Goal: Navigation & Orientation: Find specific page/section

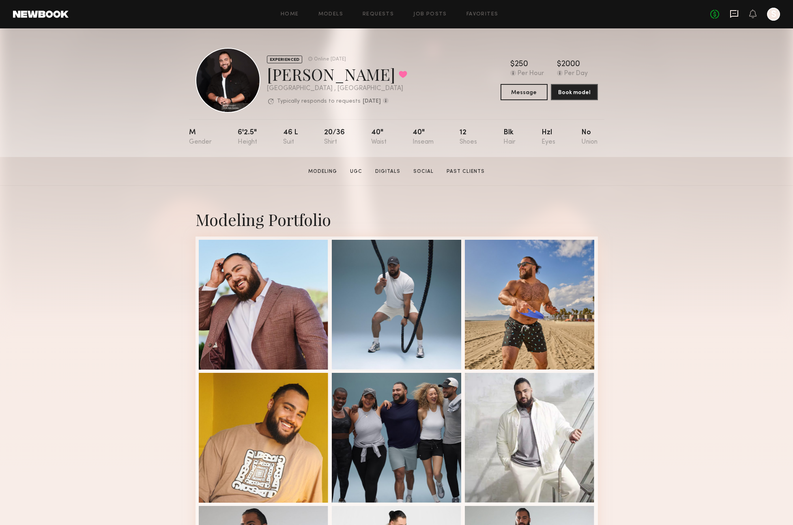
click at [736, 14] on icon at bounding box center [733, 13] width 9 height 9
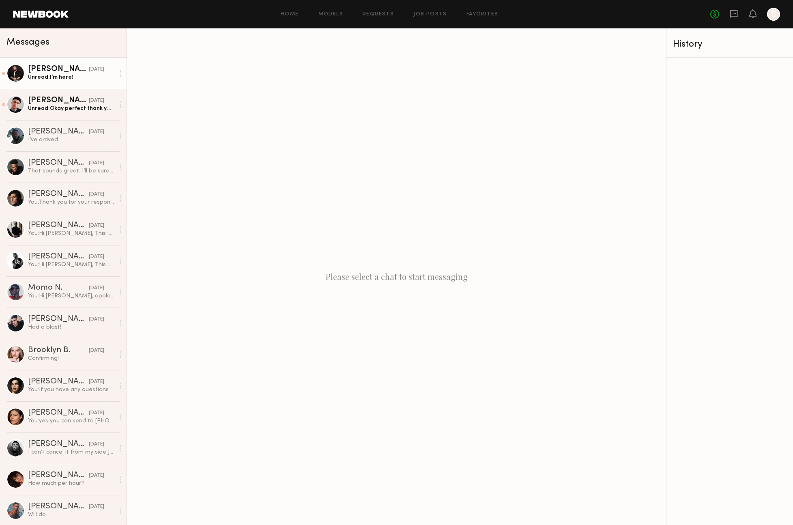
click at [116, 86] on link "Shayne C. 08/05/2025 Unread: I’m here!" at bounding box center [63, 73] width 127 height 31
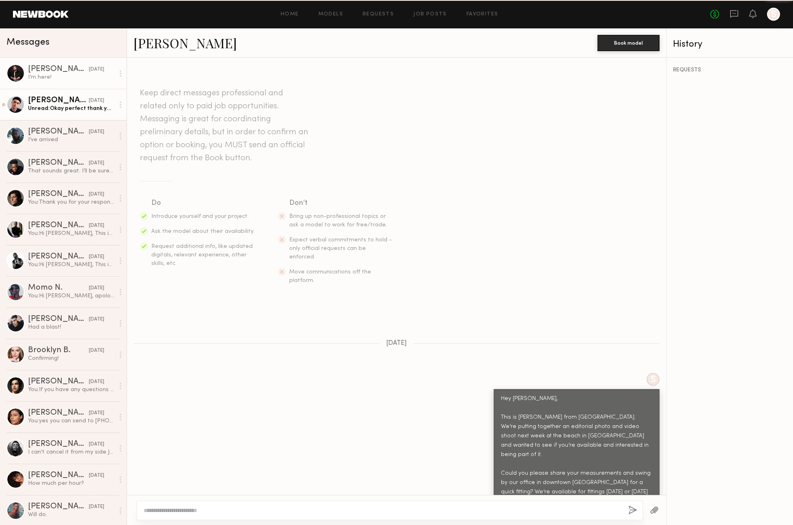
scroll to position [683, 0]
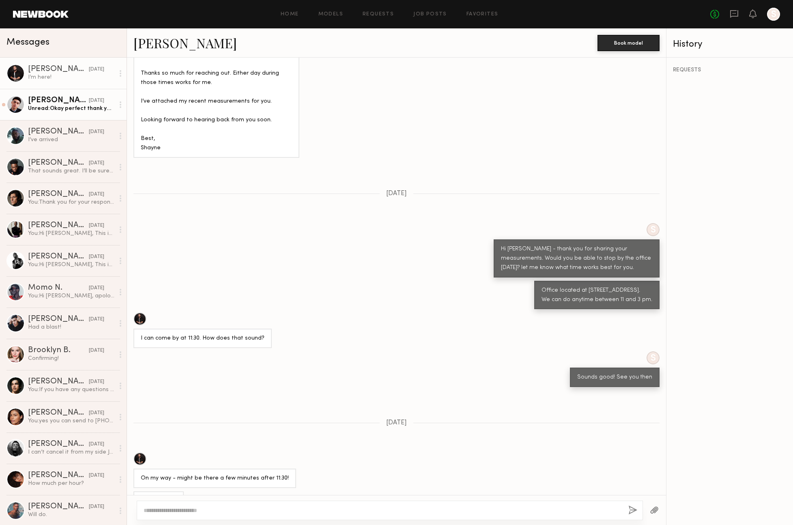
click at [108, 103] on div "Kjay W. 08/03/2025" at bounding box center [71, 101] width 86 height 8
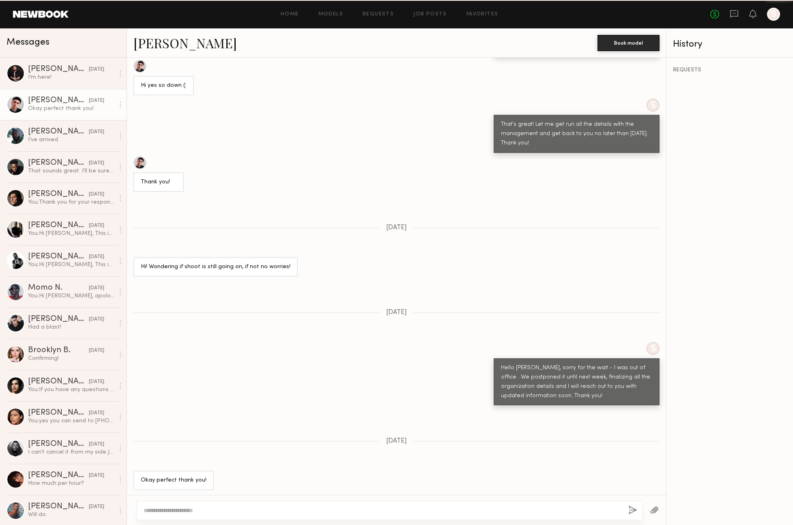
scroll to position [655, 0]
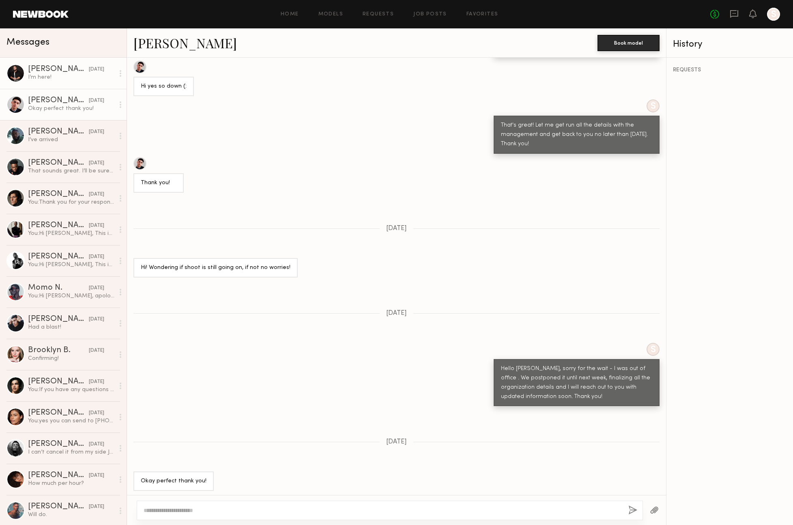
click at [98, 69] on div "08/05/2025" at bounding box center [96, 70] width 15 height 8
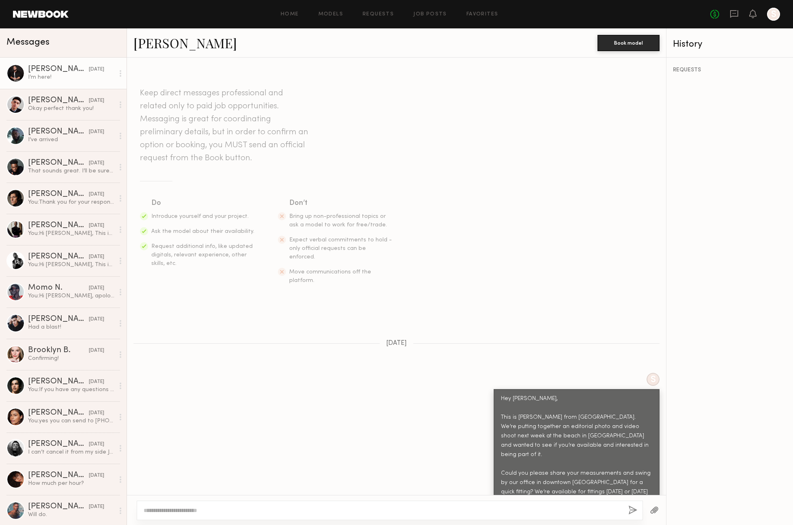
drag, startPoint x: 20, startPoint y: 71, endPoint x: 25, endPoint y: 70, distance: 4.5
click at [20, 71] on div at bounding box center [15, 73] width 18 height 18
click at [152, 42] on link "Shayne C." at bounding box center [184, 42] width 103 height 17
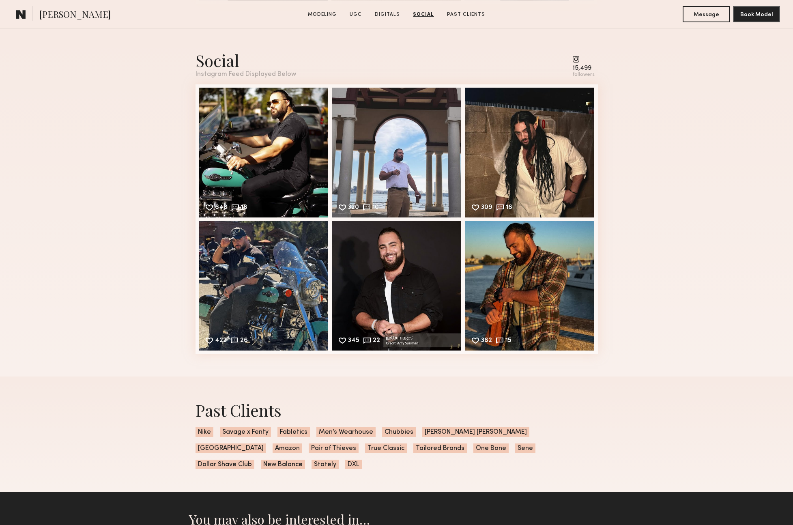
scroll to position [1360, 0]
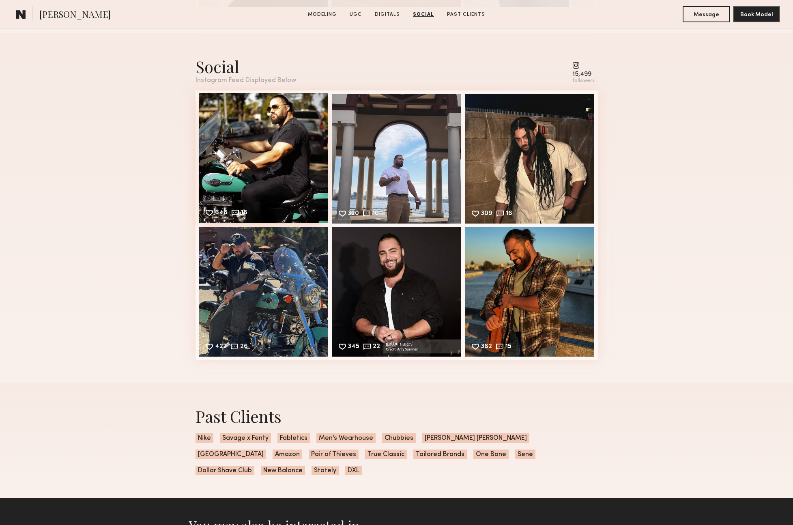
click at [271, 151] on div "648 18 Likes & comments displayed to show model’s engagement" at bounding box center [264, 158] width 130 height 130
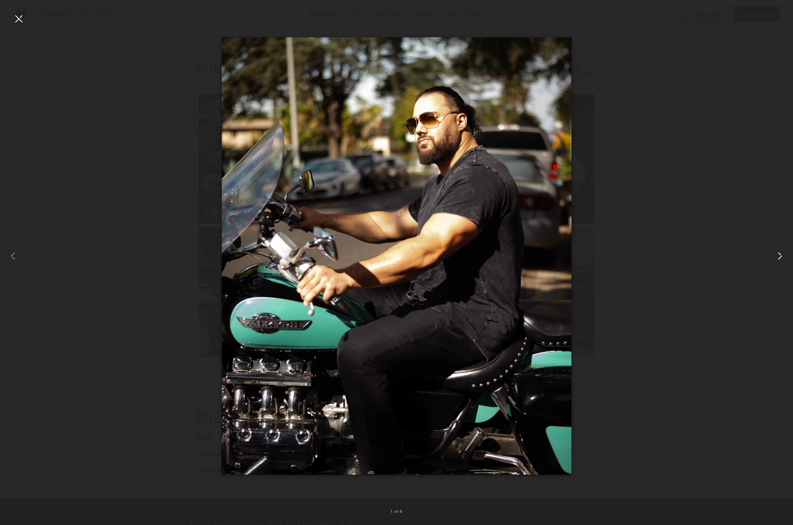
click at [778, 257] on common-icon at bounding box center [779, 255] width 13 height 13
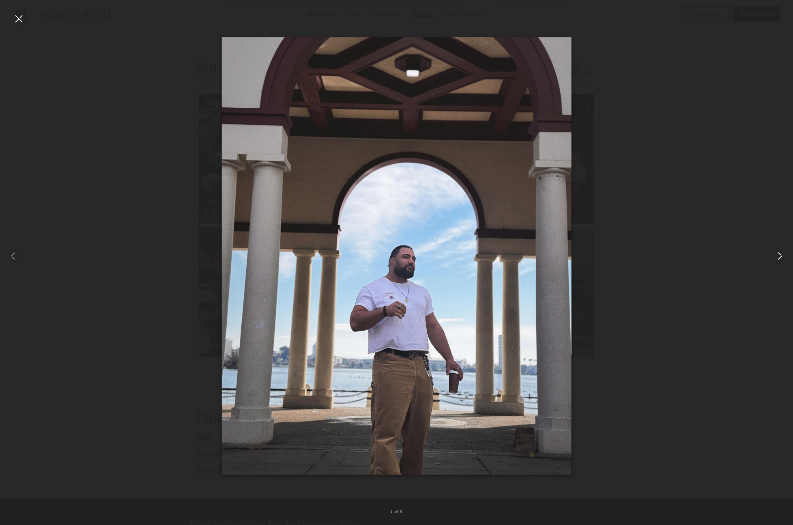
click at [778, 257] on common-icon at bounding box center [779, 255] width 13 height 13
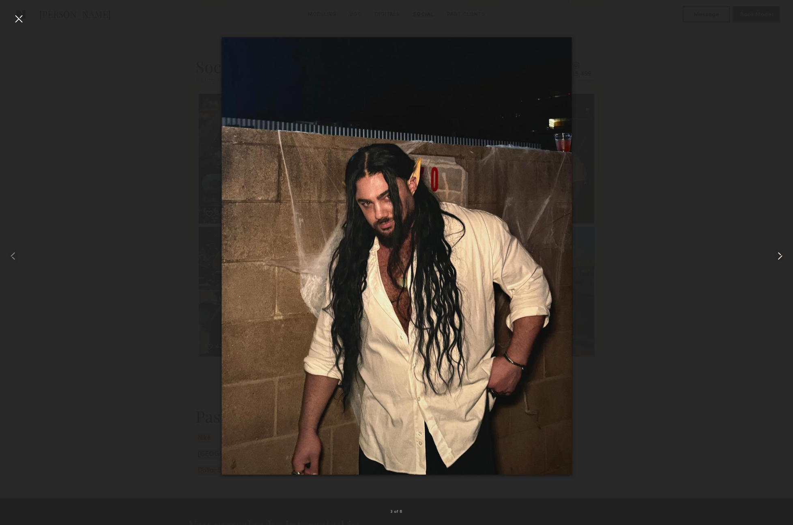
click at [778, 257] on common-icon at bounding box center [779, 255] width 13 height 13
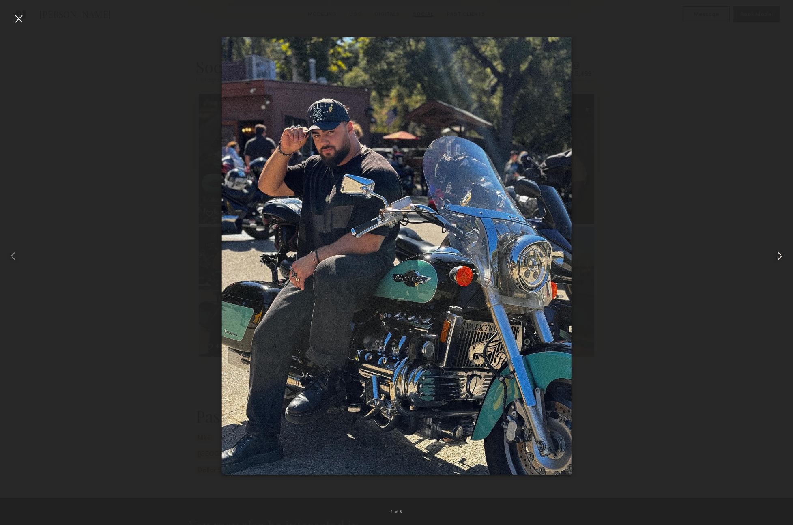
click at [777, 253] on common-icon at bounding box center [779, 255] width 13 height 13
click at [744, 257] on div at bounding box center [396, 256] width 793 height 486
click at [19, 20] on div at bounding box center [18, 18] width 13 height 13
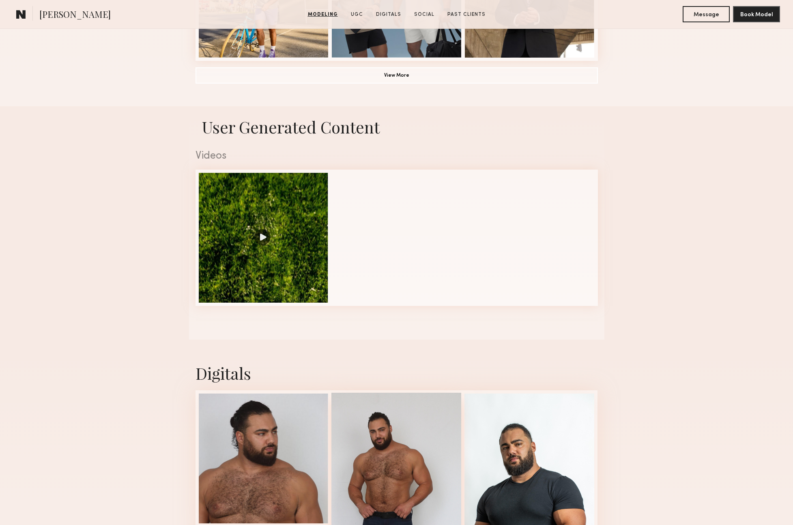
scroll to position [703, 0]
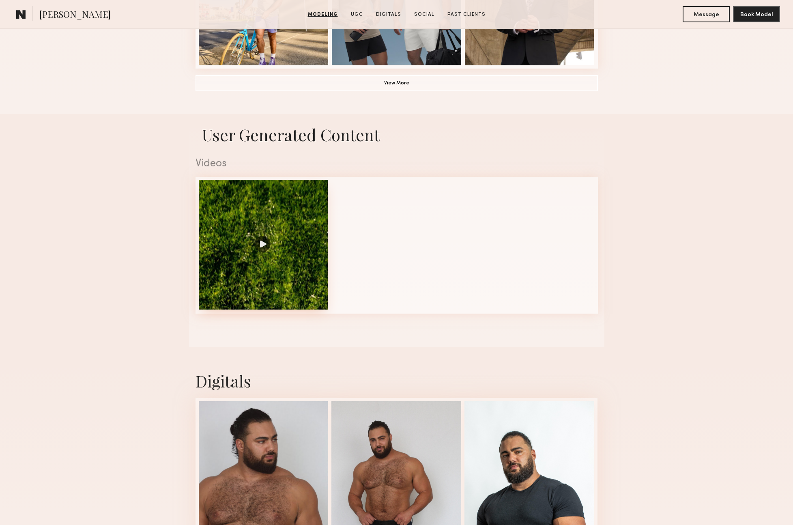
click at [323, 208] on div at bounding box center [264, 245] width 130 height 130
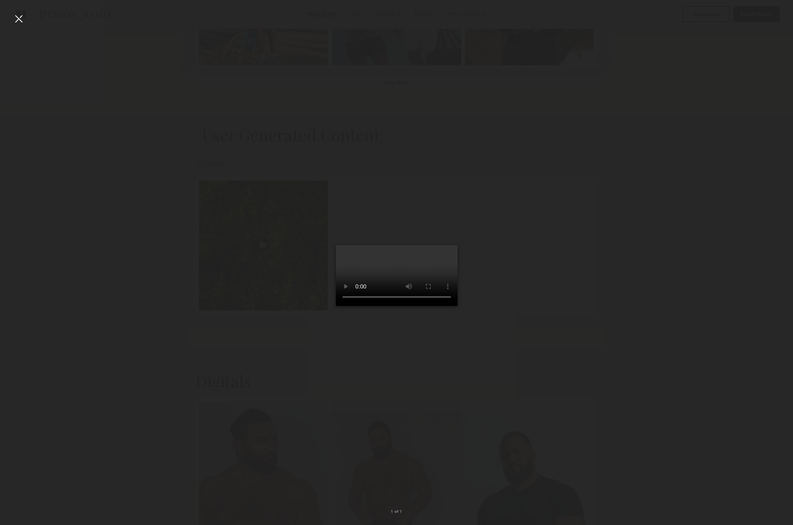
scroll to position [703, 0]
click at [621, 458] on div at bounding box center [396, 256] width 793 height 486
click at [17, 19] on div at bounding box center [18, 18] width 13 height 13
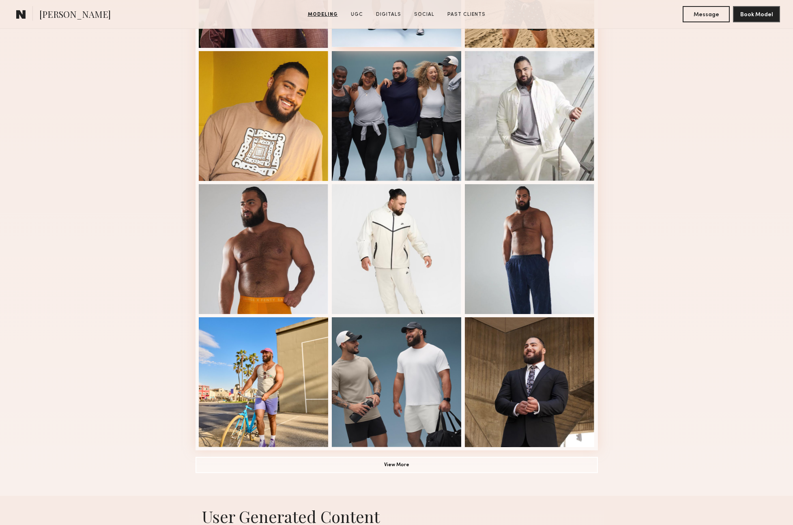
scroll to position [0, 0]
